Goal: Task Accomplishment & Management: Manage account settings

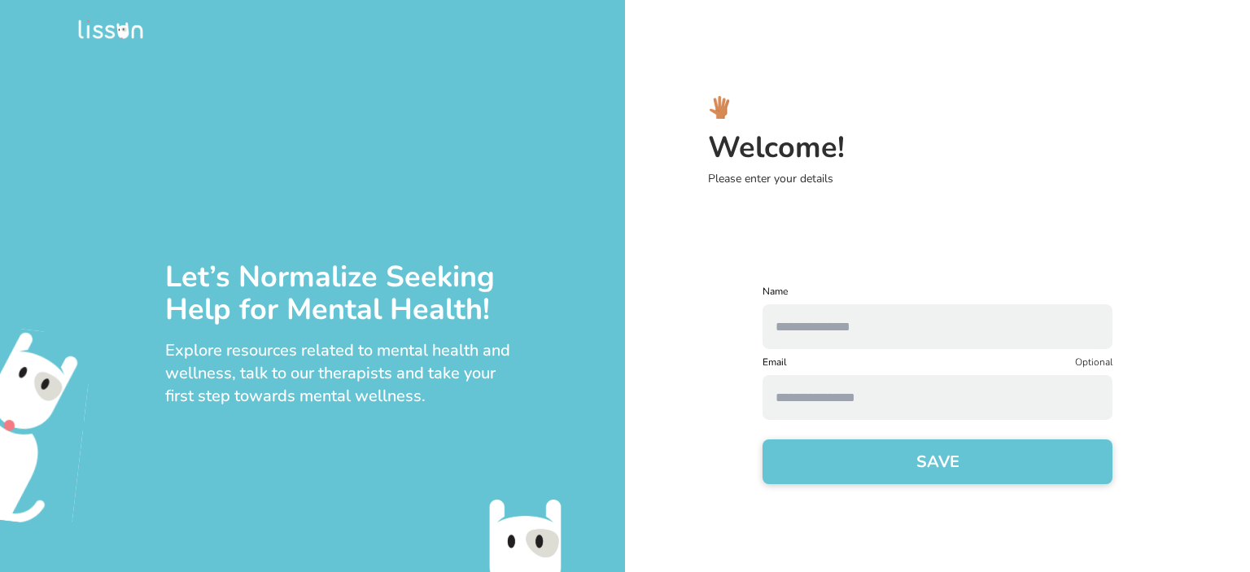
click at [804, 316] on input "text" at bounding box center [937, 326] width 350 height 45
type input "*****"
click at [784, 400] on input at bounding box center [937, 397] width 350 height 45
type input "**********"
click at [904, 465] on button "SAVE" at bounding box center [937, 461] width 350 height 45
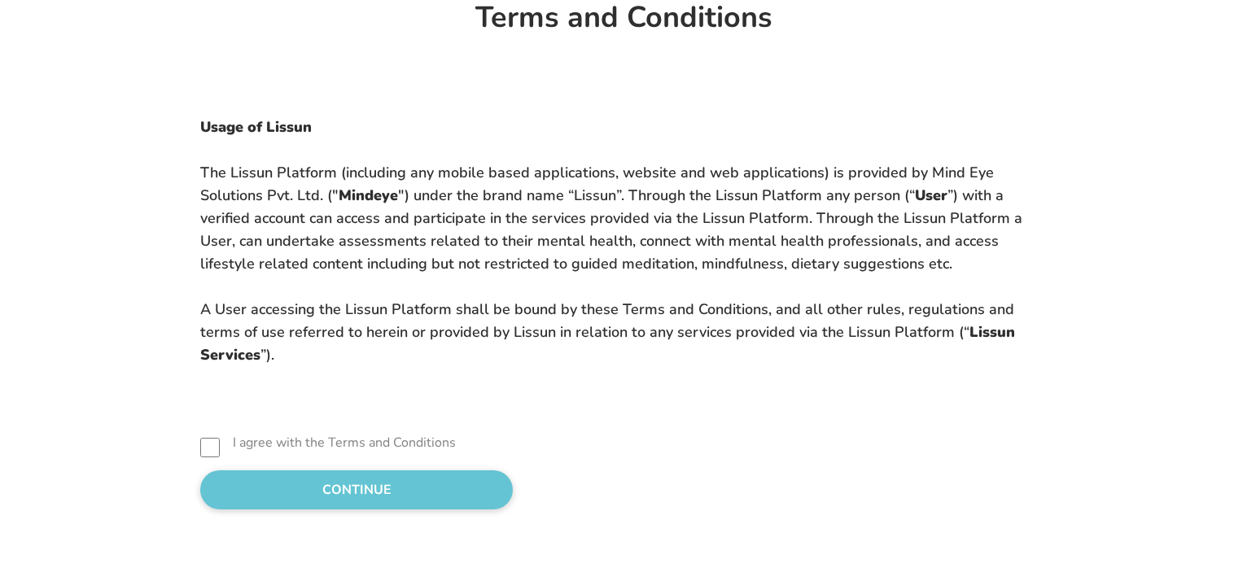
scroll to position [52, 0]
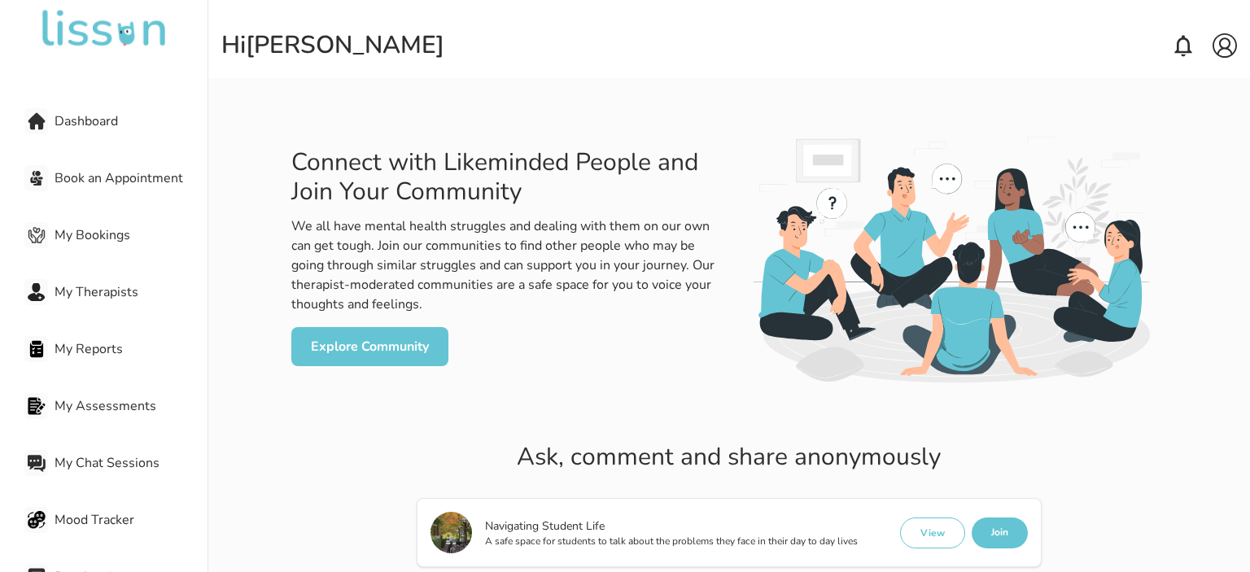
click at [184, 472] on span "My Chat Sessions" at bounding box center [131, 463] width 153 height 20
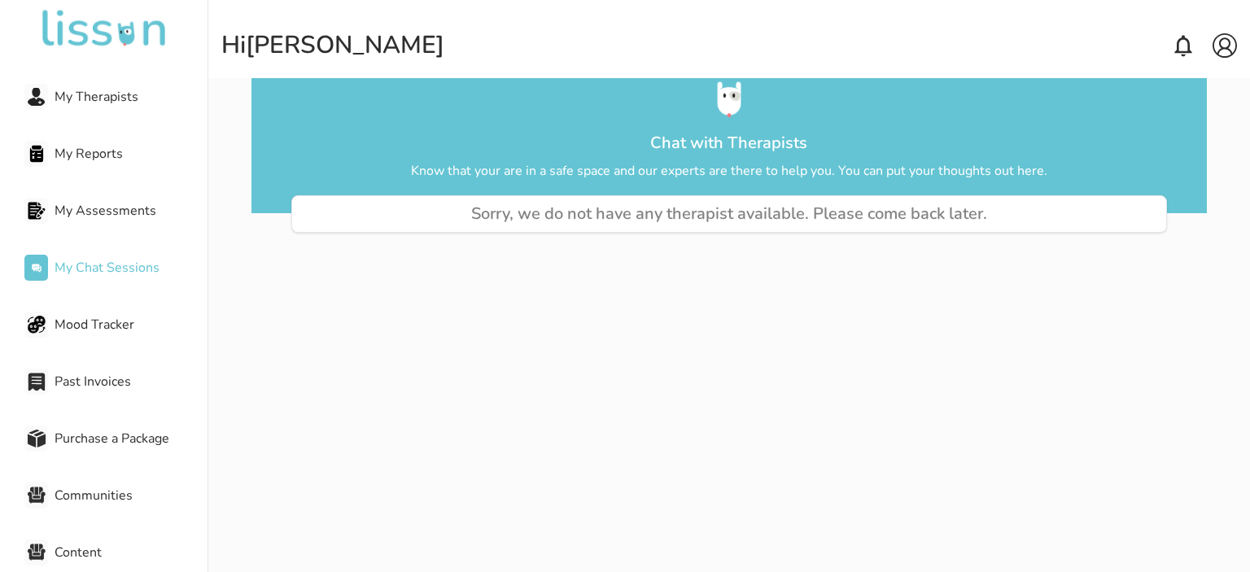
scroll to position [228, 0]
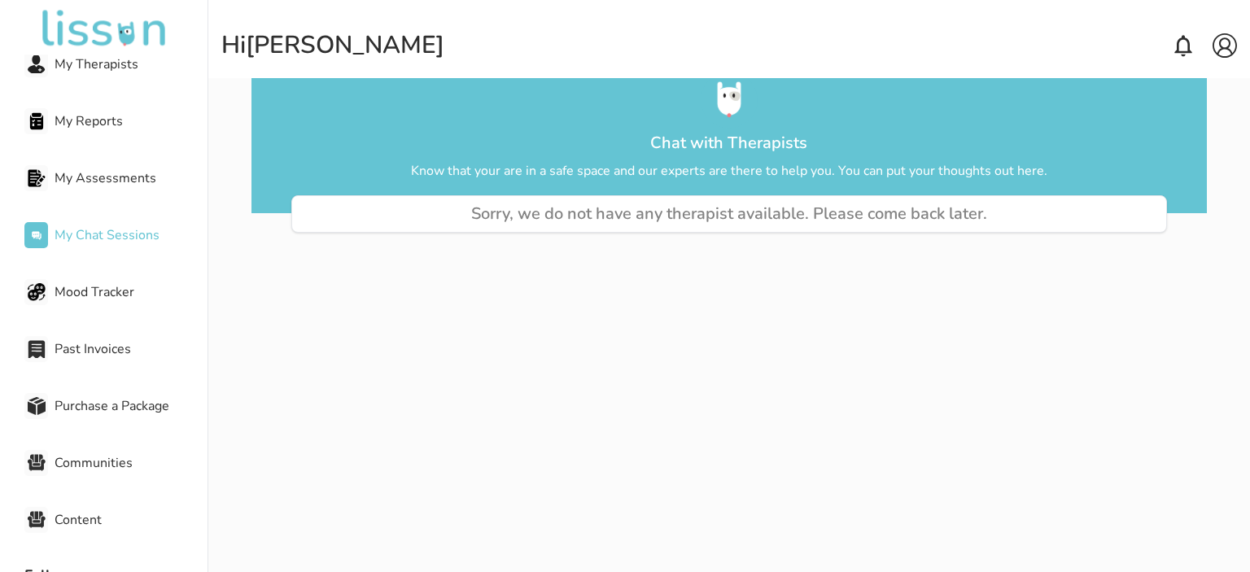
click at [81, 518] on span "Content" at bounding box center [131, 520] width 153 height 20
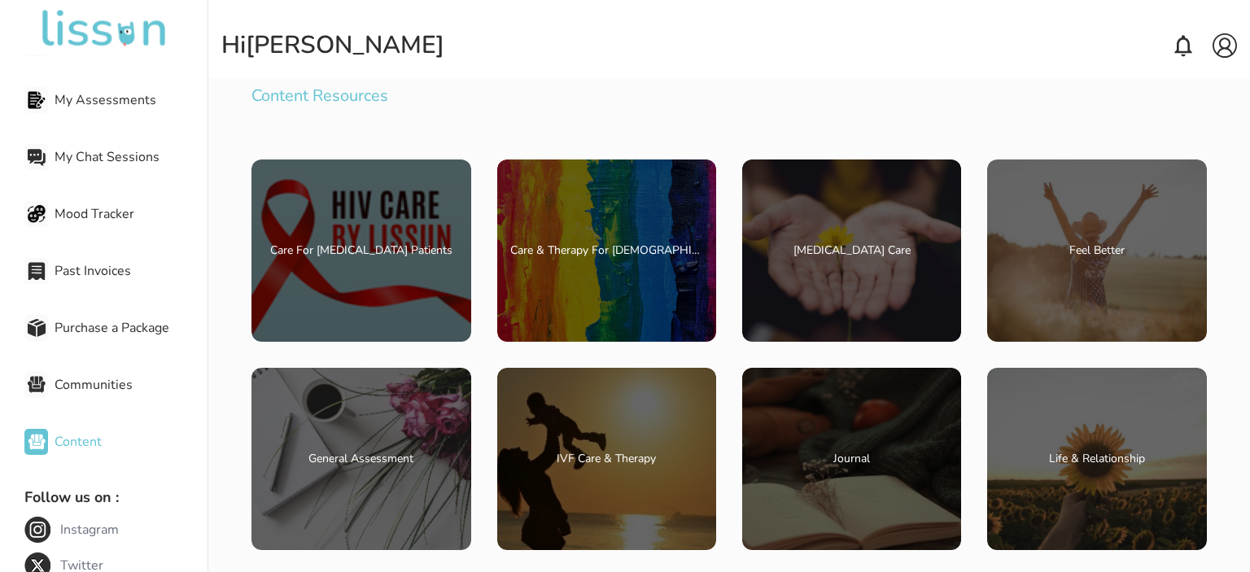
scroll to position [358, 0]
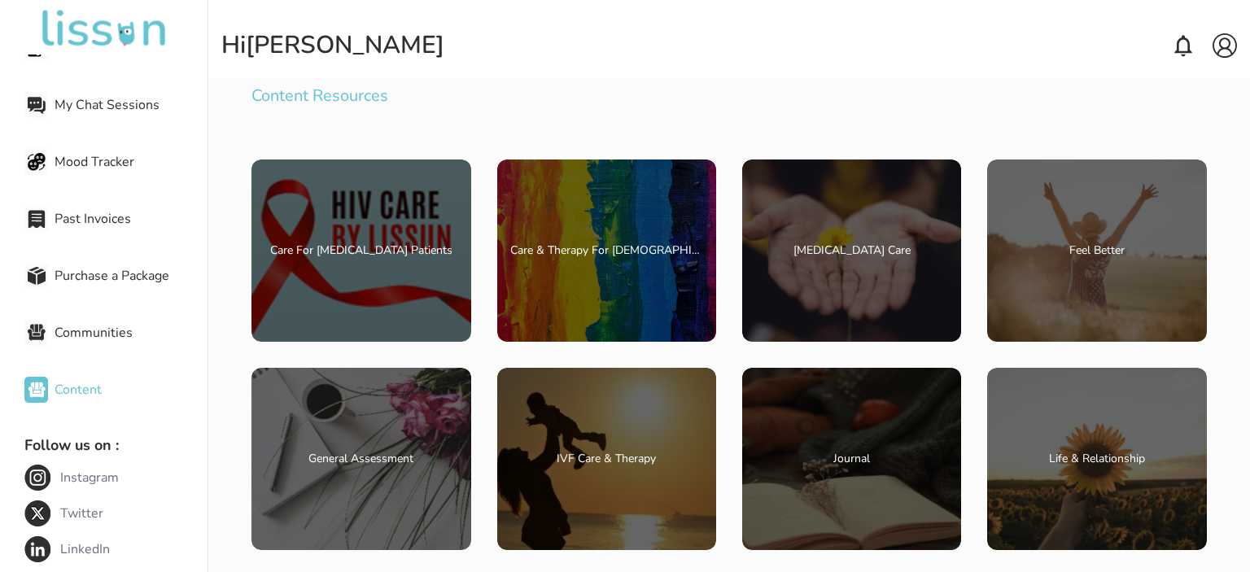
click at [1063, 51] on div "Hi [PERSON_NAME]" at bounding box center [728, 45] width 1015 height 29
click at [1060, 102] on div "Content Resources" at bounding box center [728, 96] width 954 height 36
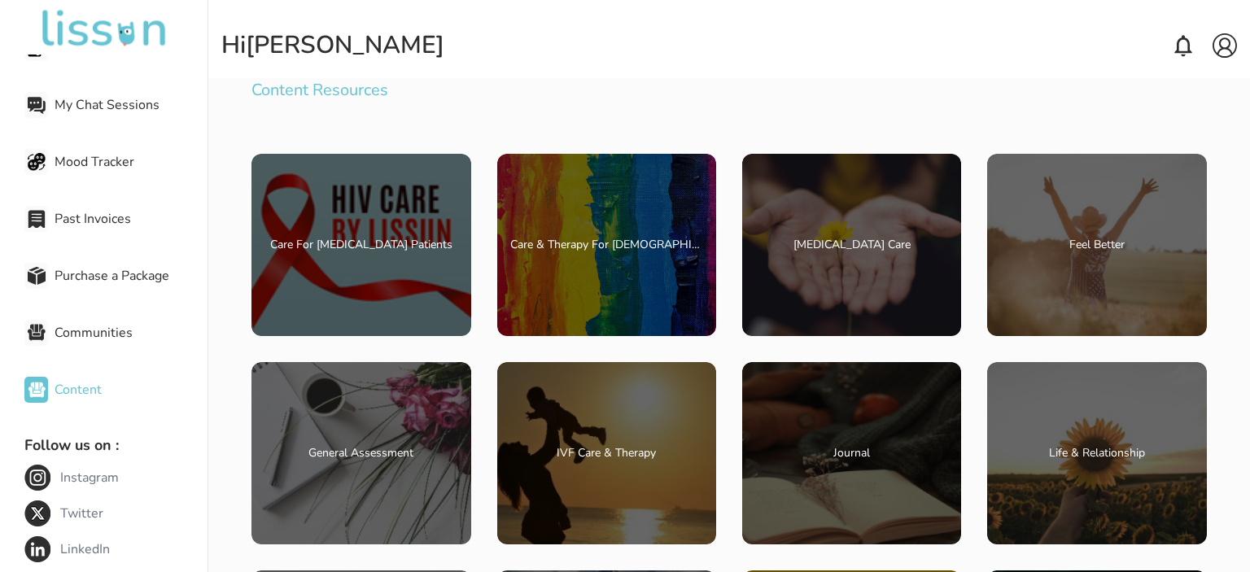
scroll to position [0, 0]
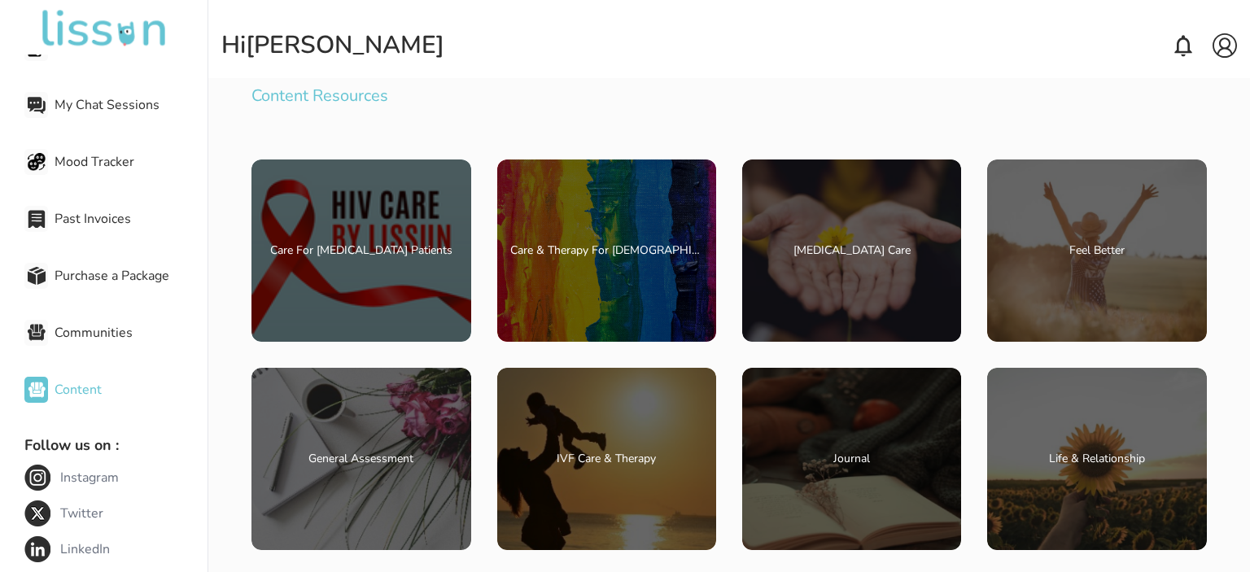
click at [94, 212] on span "Past Invoices" at bounding box center [131, 219] width 153 height 20
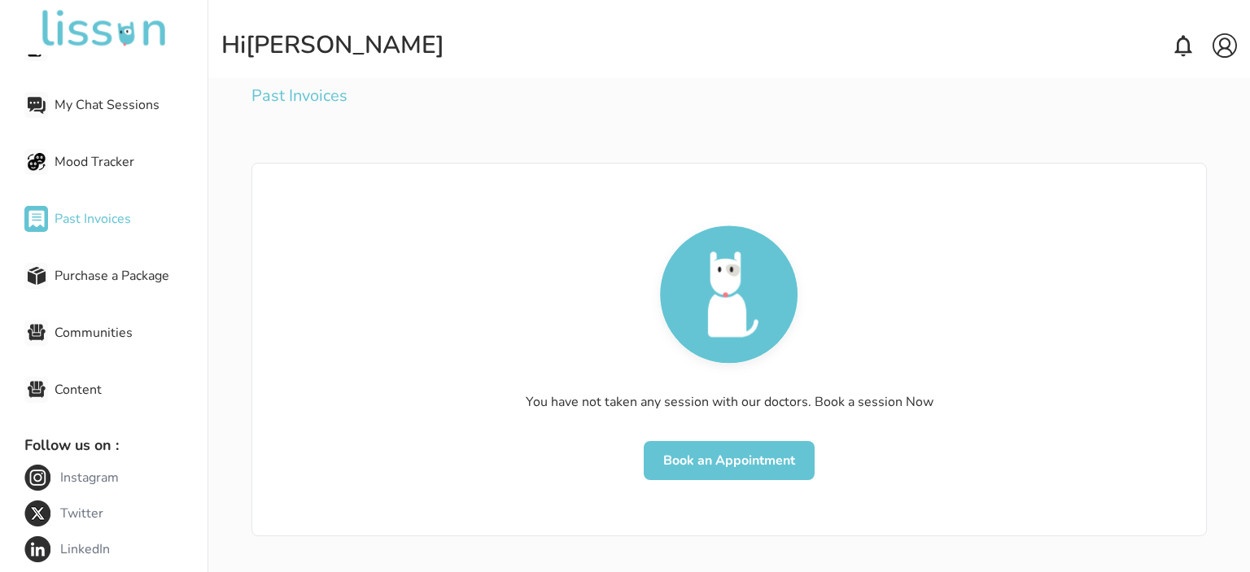
click at [81, 159] on span "Mood Tracker" at bounding box center [131, 162] width 153 height 20
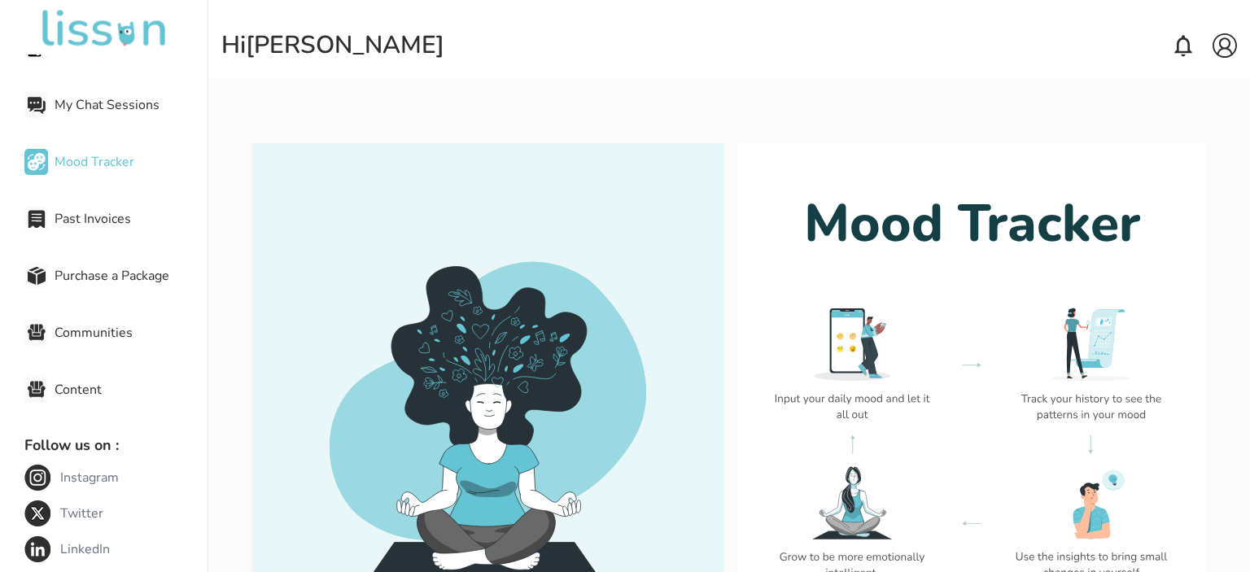
click at [483, 44] on div "Hi [PERSON_NAME]" at bounding box center [728, 45] width 1015 height 29
click at [204, 246] on div "Dashboard Book an Appointment My Bookings My Therapists My Reports My Assessmen…" at bounding box center [103, 315] width 207 height 520
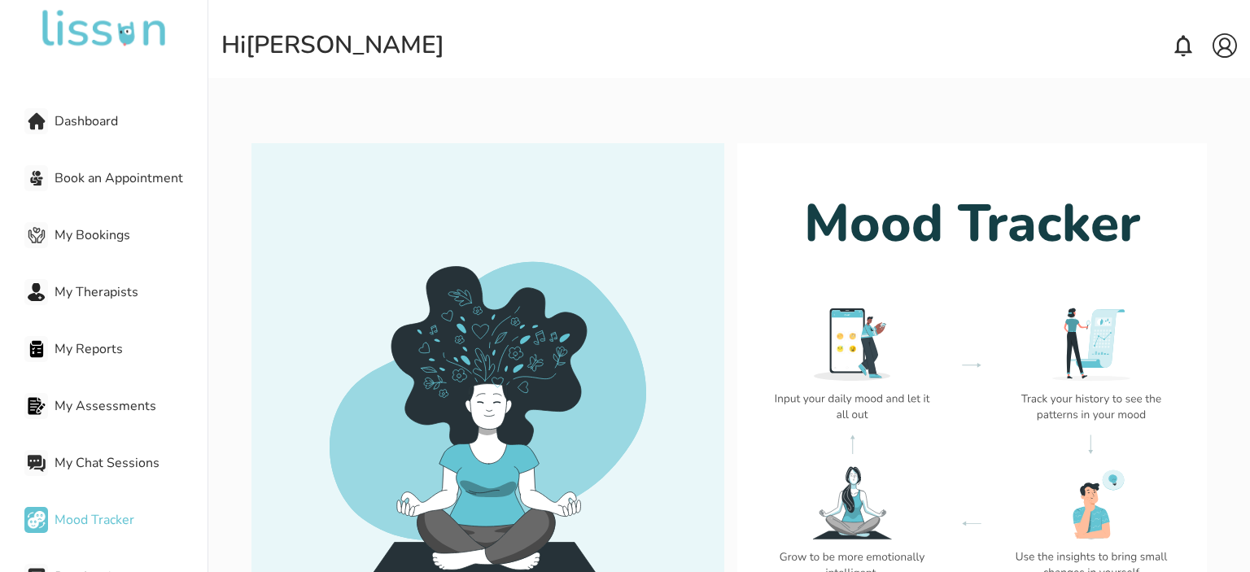
click at [97, 237] on span "My Bookings" at bounding box center [131, 235] width 153 height 20
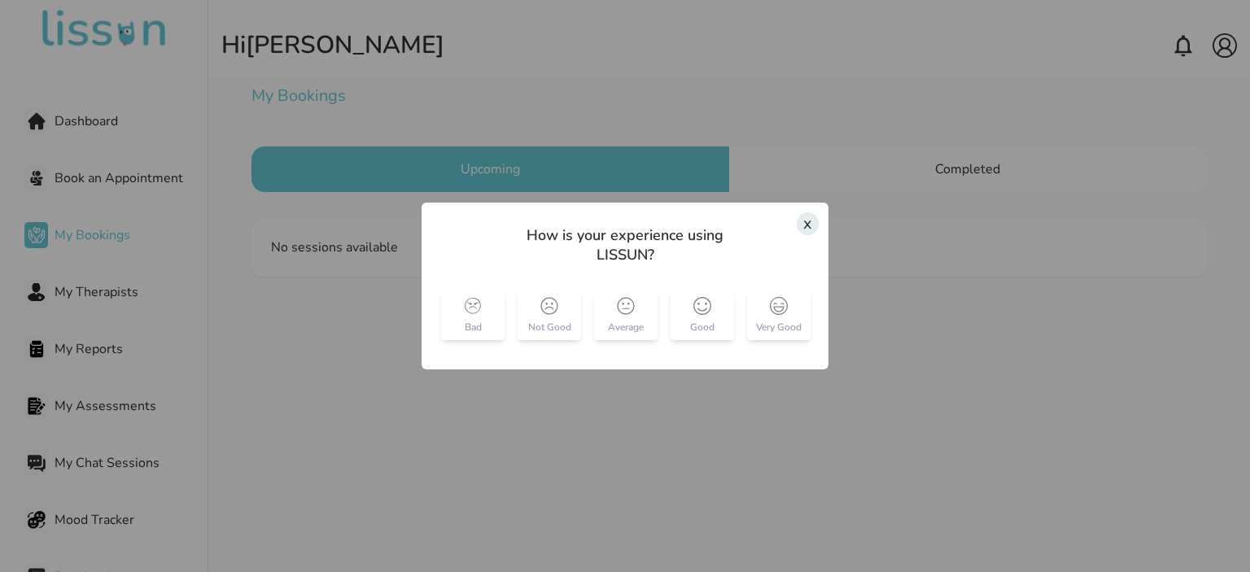
click at [810, 224] on div "x" at bounding box center [808, 223] width 22 height 23
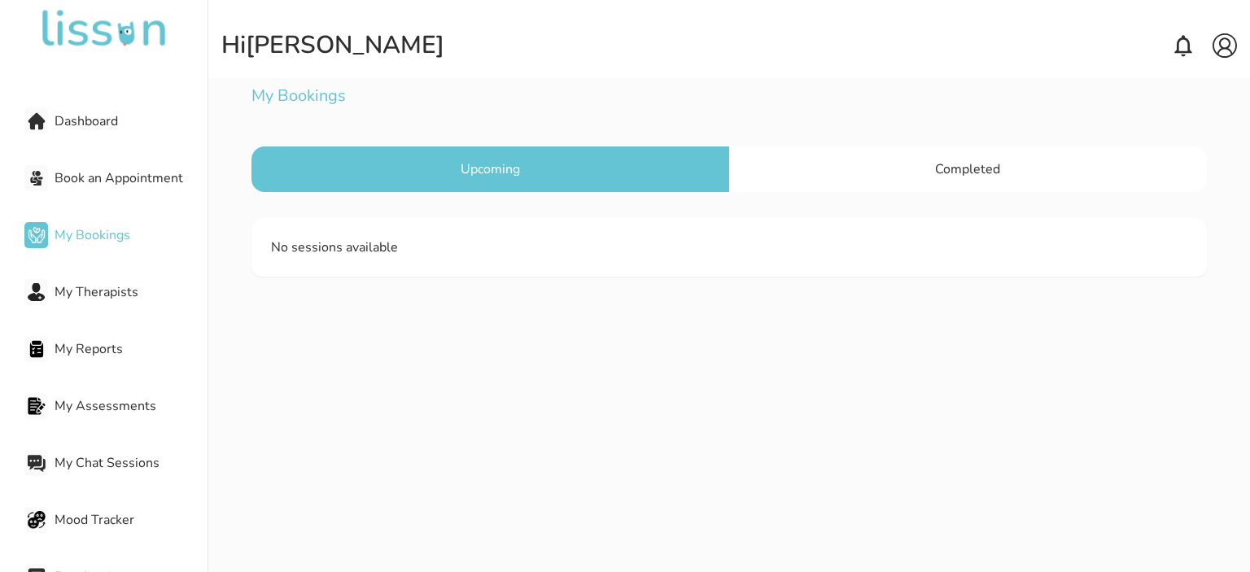
click at [88, 168] on div "Book an Appointment" at bounding box center [115, 178] width 183 height 33
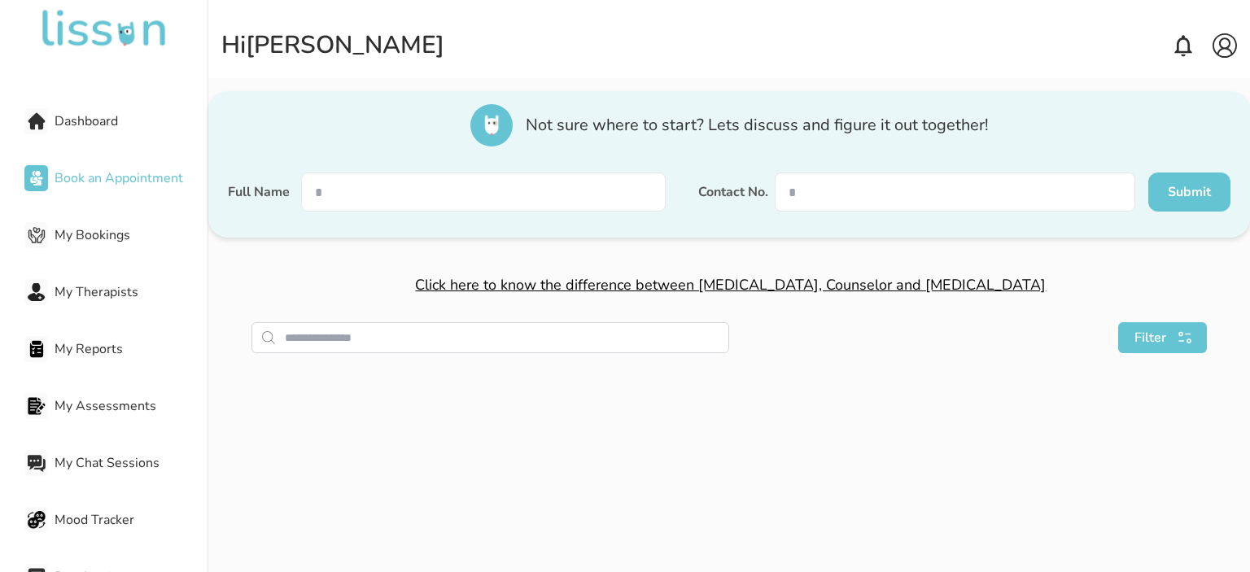
click at [72, 124] on span "Dashboard" at bounding box center [131, 121] width 153 height 20
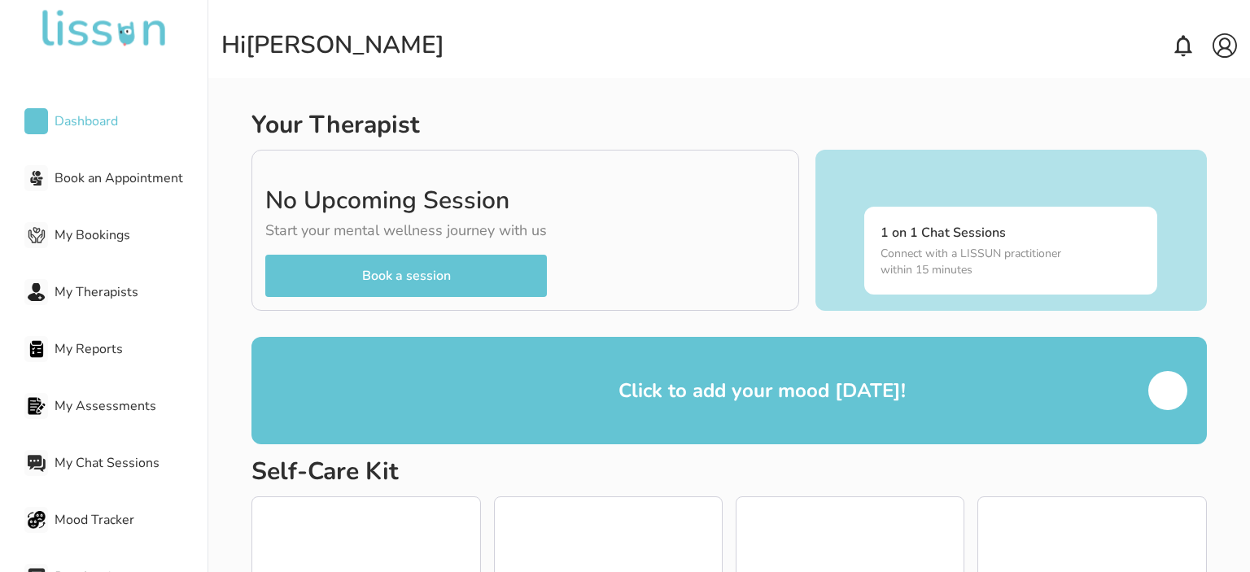
click at [72, 124] on span "Dashboard" at bounding box center [131, 121] width 153 height 20
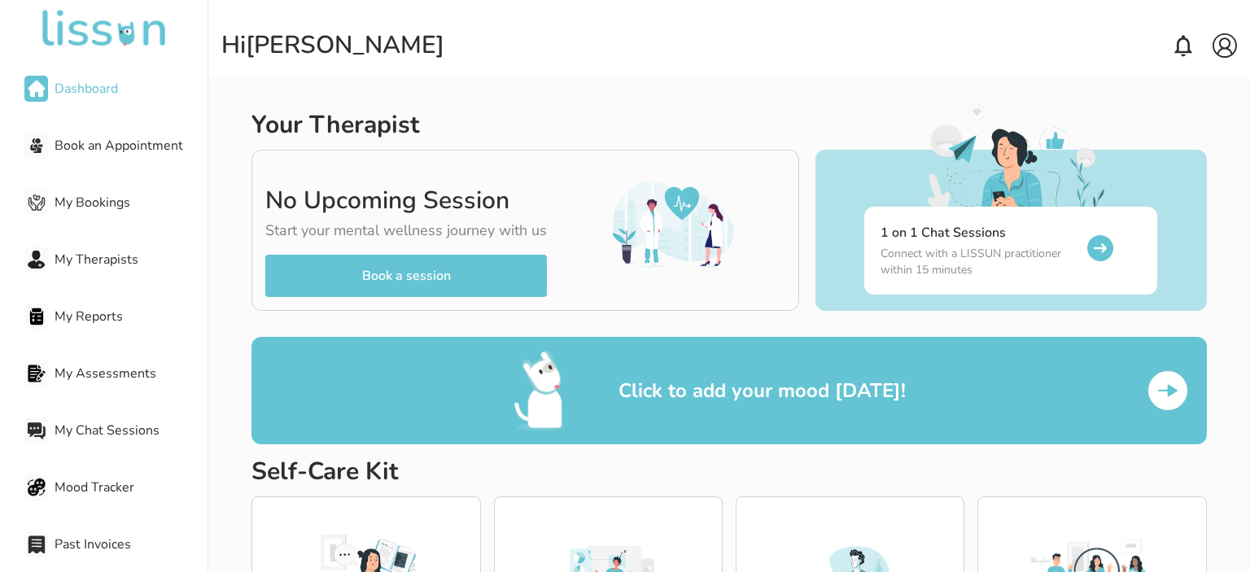
scroll to position [98, 0]
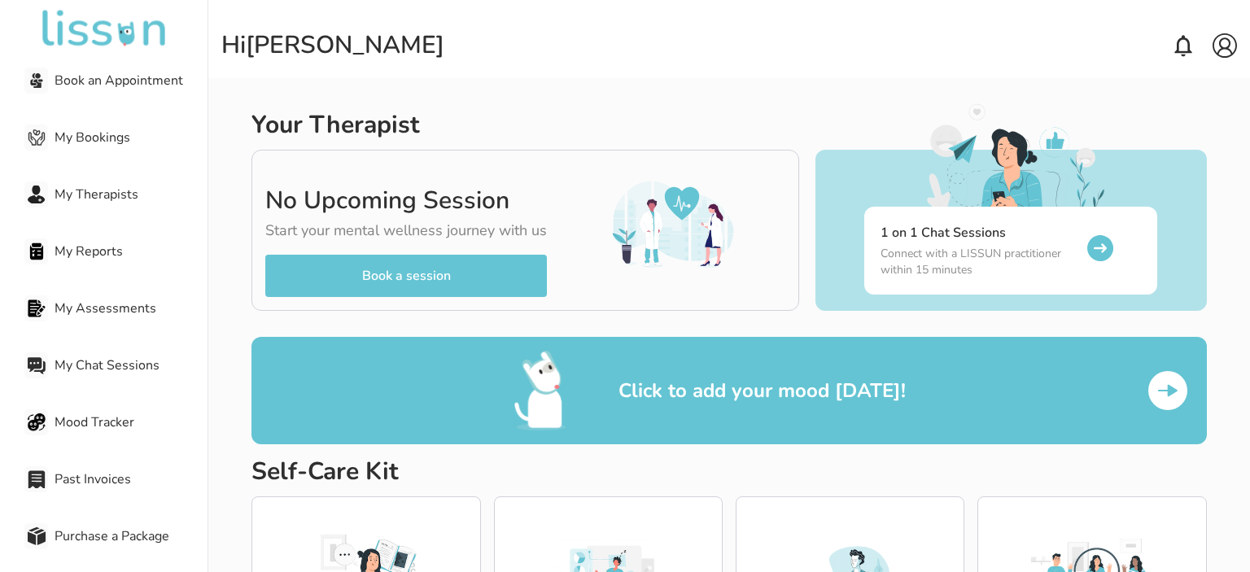
click at [931, 469] on h2 "Self-Care Kit" at bounding box center [728, 471] width 954 height 29
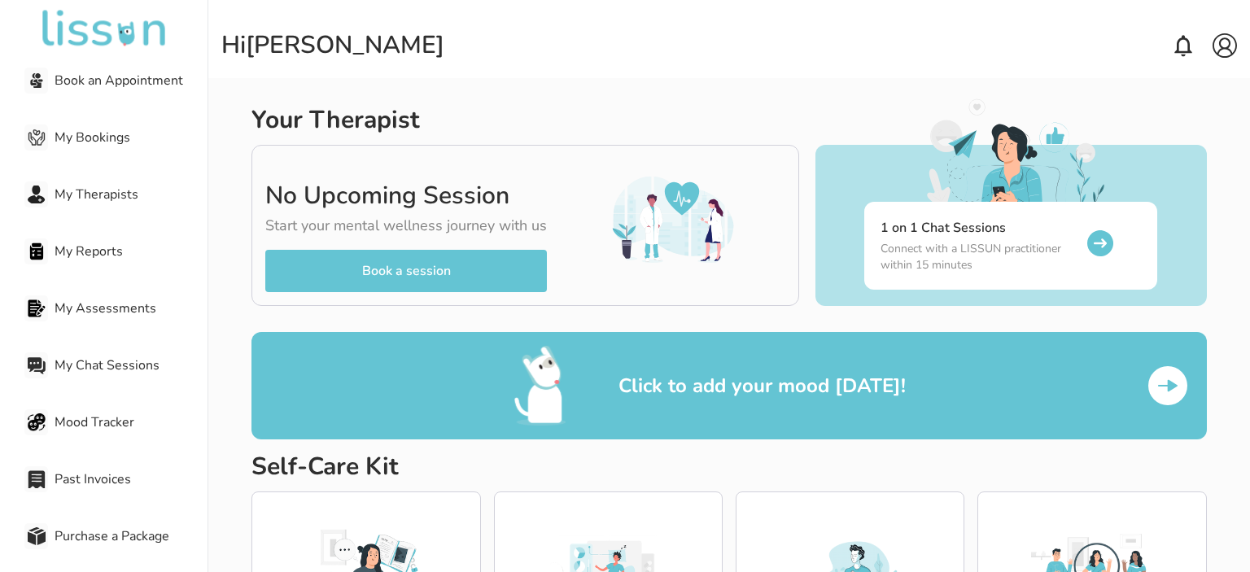
scroll to position [0, 0]
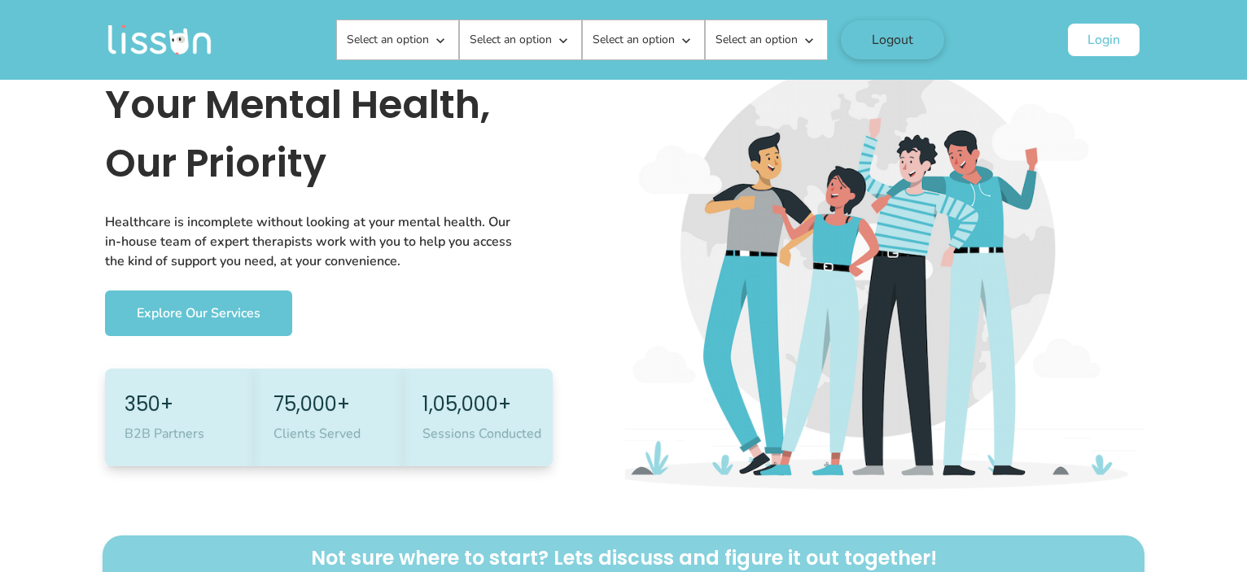
click at [435, 41] on icon at bounding box center [440, 41] width 16 height 16
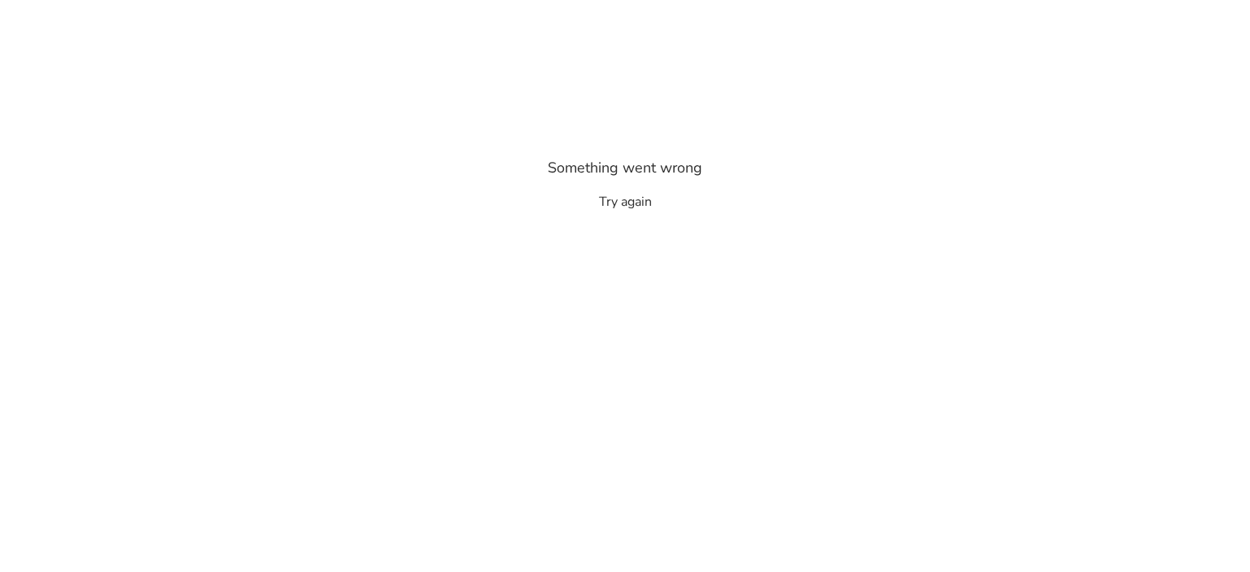
click at [594, 212] on html "Something went wrong Try again Best Online Mental Health Counselling Therapy in…" at bounding box center [625, 106] width 1250 height 212
click at [680, 211] on div "Something went wrong Try again" at bounding box center [624, 183] width 267 height 55
